Goal: Transaction & Acquisition: Purchase product/service

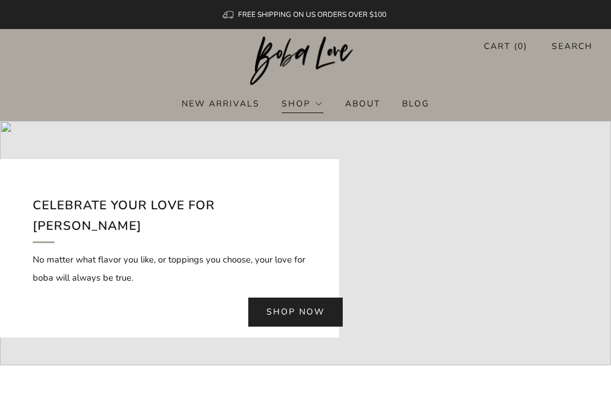
click at [311, 108] on link "Shop" at bounding box center [302, 103] width 41 height 19
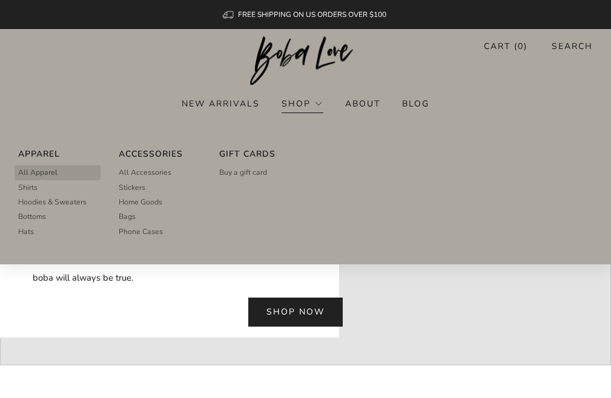
click at [44, 171] on span "All Apparel" at bounding box center [37, 172] width 39 height 11
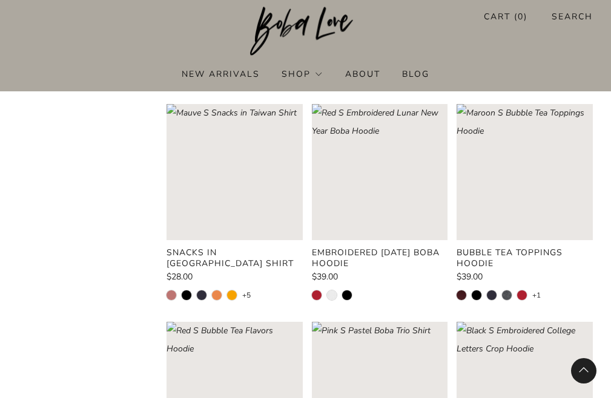
scroll to position [1207, 0]
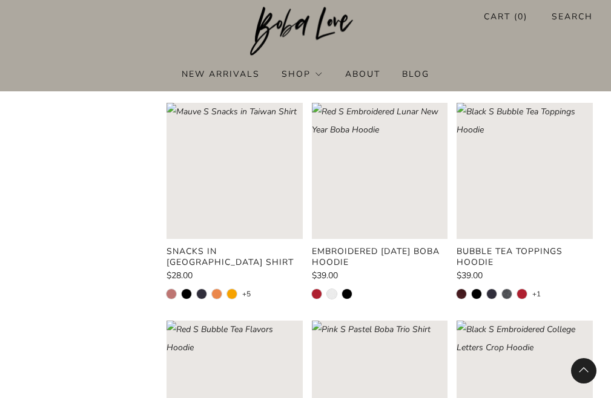
click at [536, 166] on rect "Loading image: Maroon S Bubble Tea Toppings Hoodie" at bounding box center [525, 171] width 136 height 136
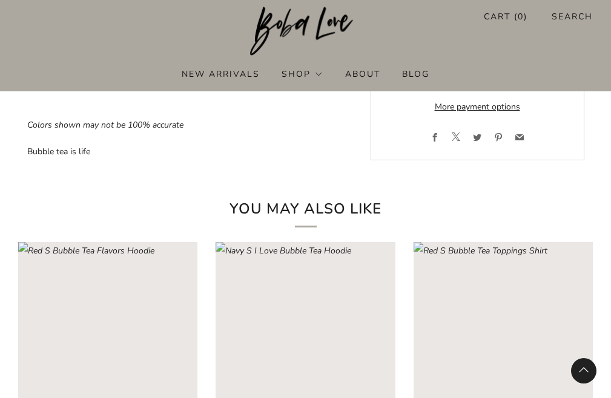
scroll to position [1048, 0]
